Goal: Find specific fact

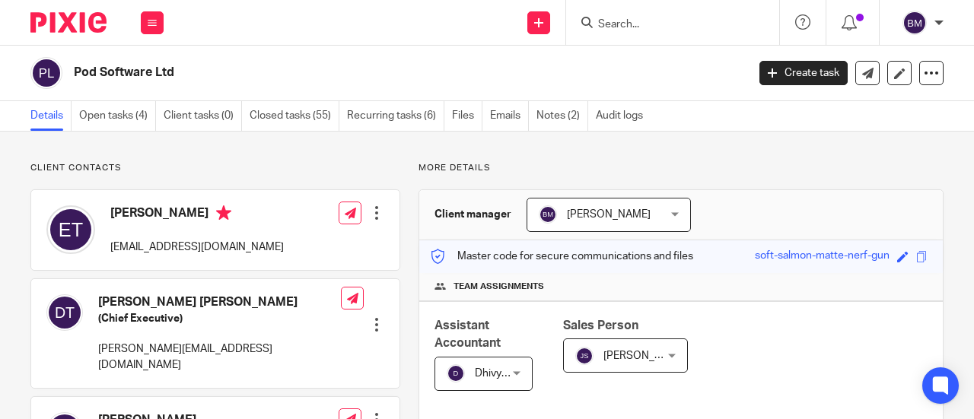
click at [629, 31] on form at bounding box center [678, 22] width 162 height 19
click at [630, 28] on input "Search" at bounding box center [665, 25] width 137 height 14
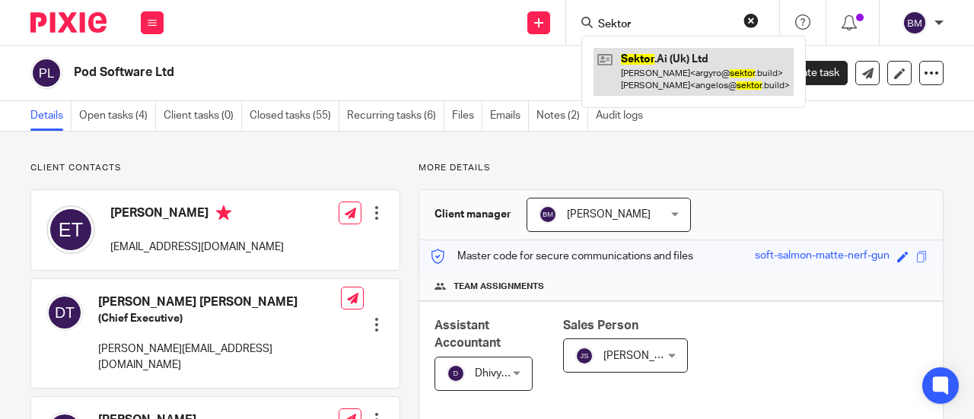
type input "Sektor"
click at [696, 78] on link at bounding box center [694, 71] width 200 height 47
click at [688, 71] on link at bounding box center [694, 71] width 200 height 47
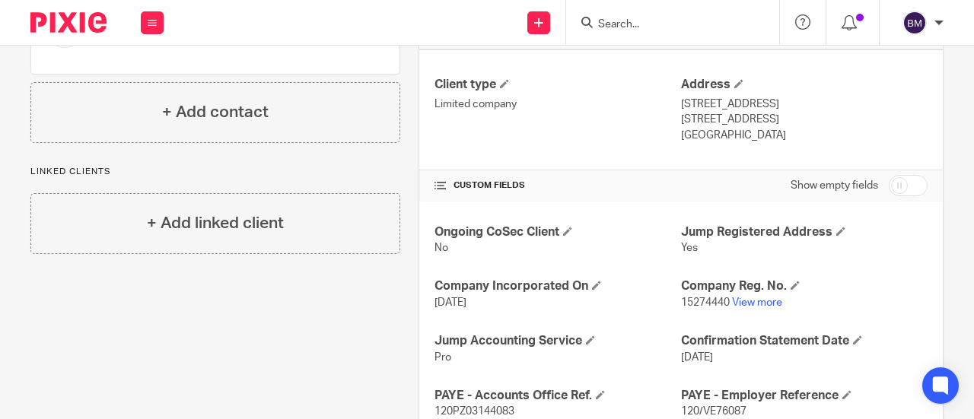
scroll to position [457, 0]
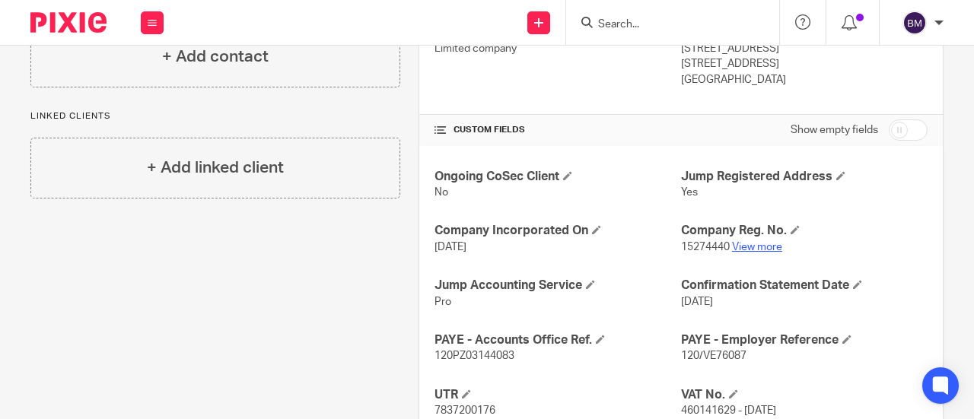
click at [737, 243] on link "View more" at bounding box center [757, 247] width 50 height 11
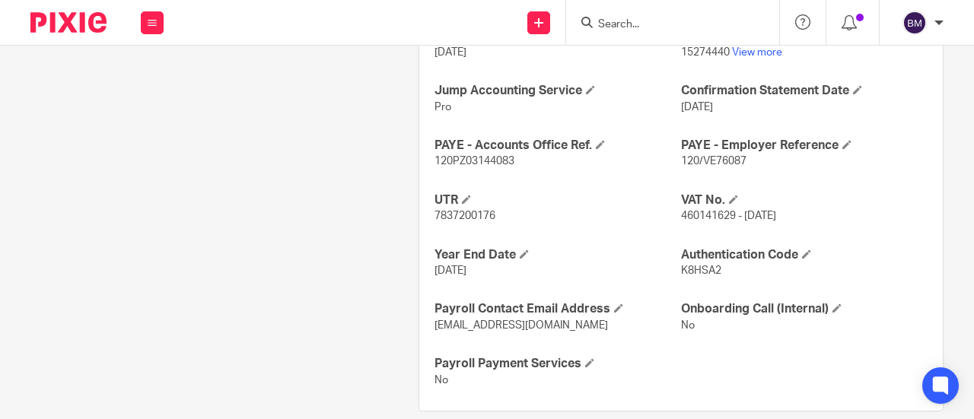
scroll to position [671, 0]
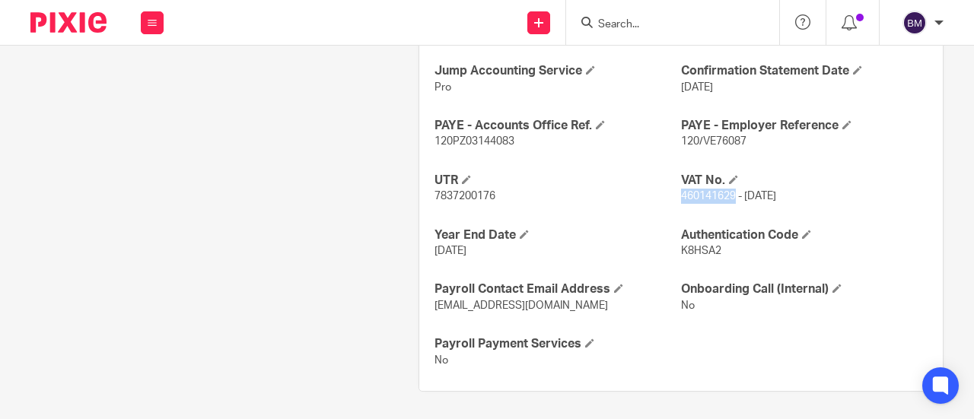
drag, startPoint x: 727, startPoint y: 191, endPoint x: 674, endPoint y: 191, distance: 53.3
click at [681, 191] on span "460141629 - 10 November 2023" at bounding box center [728, 196] width 95 height 11
copy span "460141629"
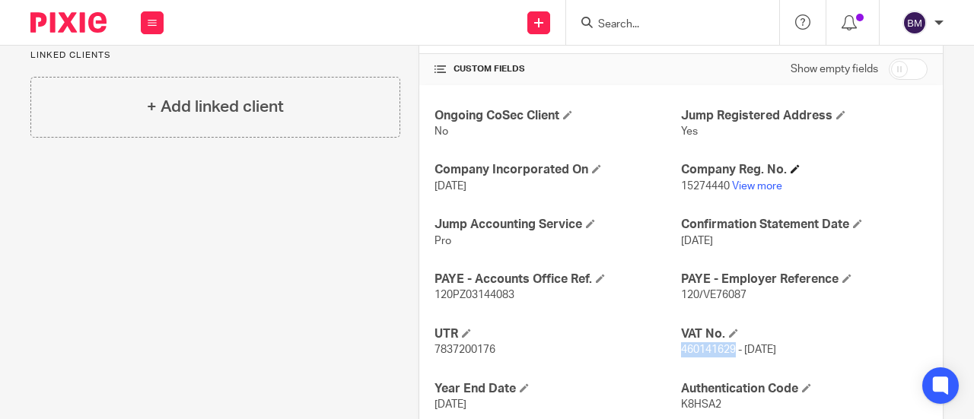
scroll to position [533, 0]
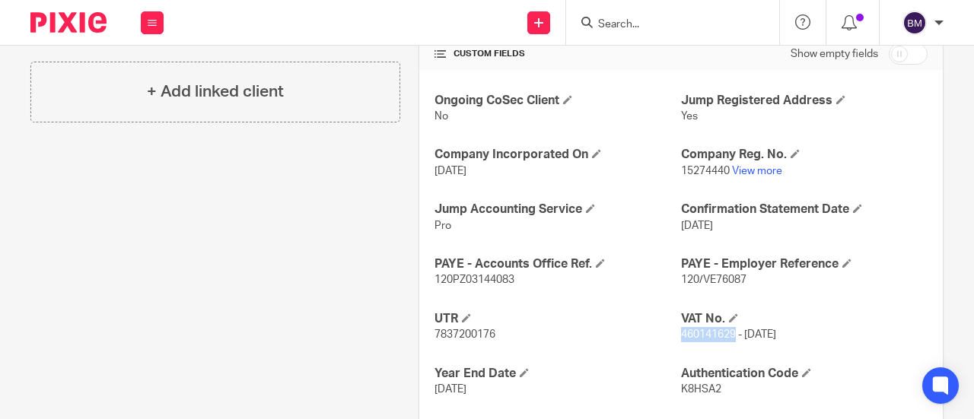
copy span "460141629"
